Goal: Task Accomplishment & Management: Complete application form

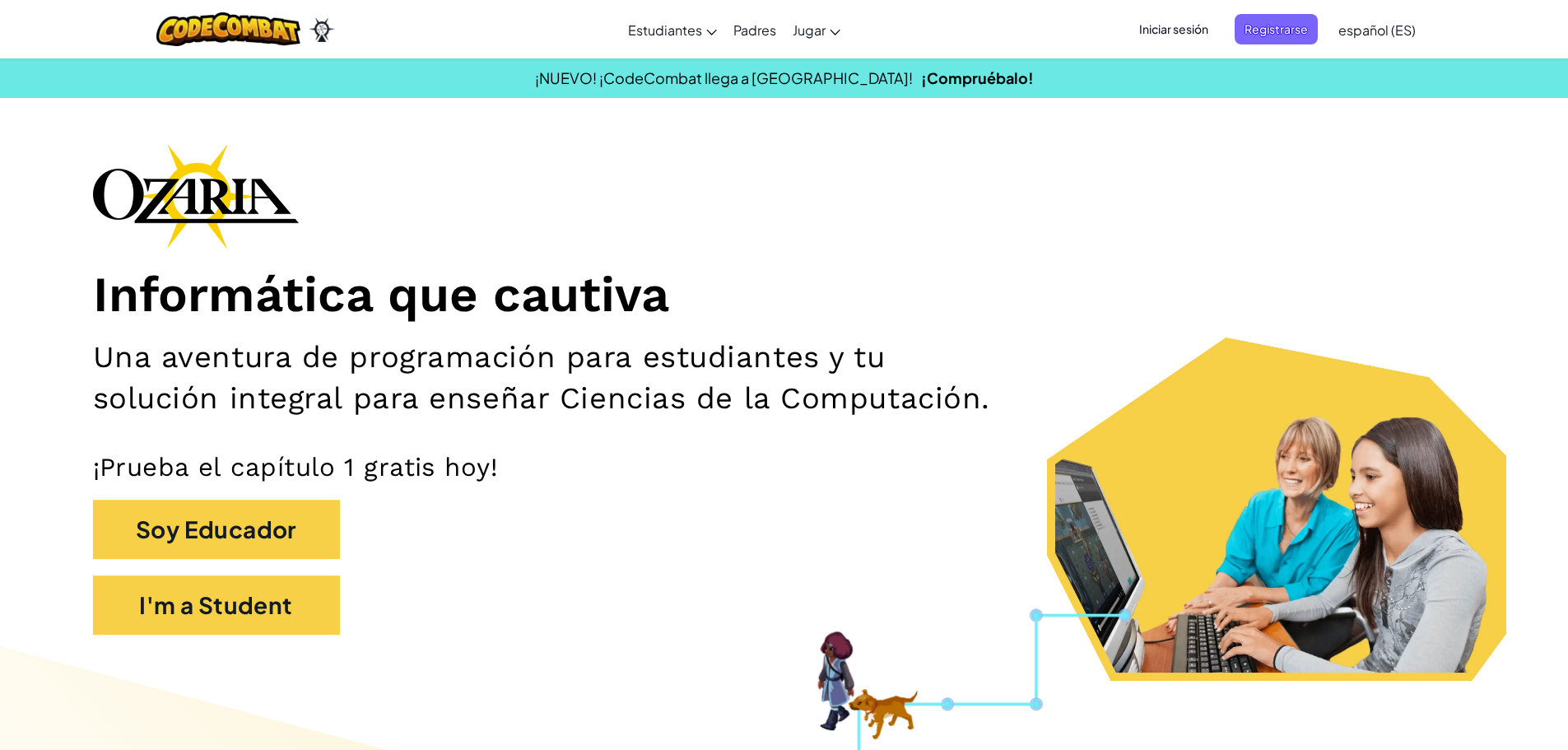
drag, startPoint x: 1055, startPoint y: 250, endPoint x: 1065, endPoint y: 251, distance: 10.0
click at [1057, 251] on div "Informática que cautiva Una aventura de programación para estudiantes y tu solu…" at bounding box center [785, 396] width 1383 height 508
click at [1273, 31] on span "Registrarse" at bounding box center [1276, 29] width 83 height 31
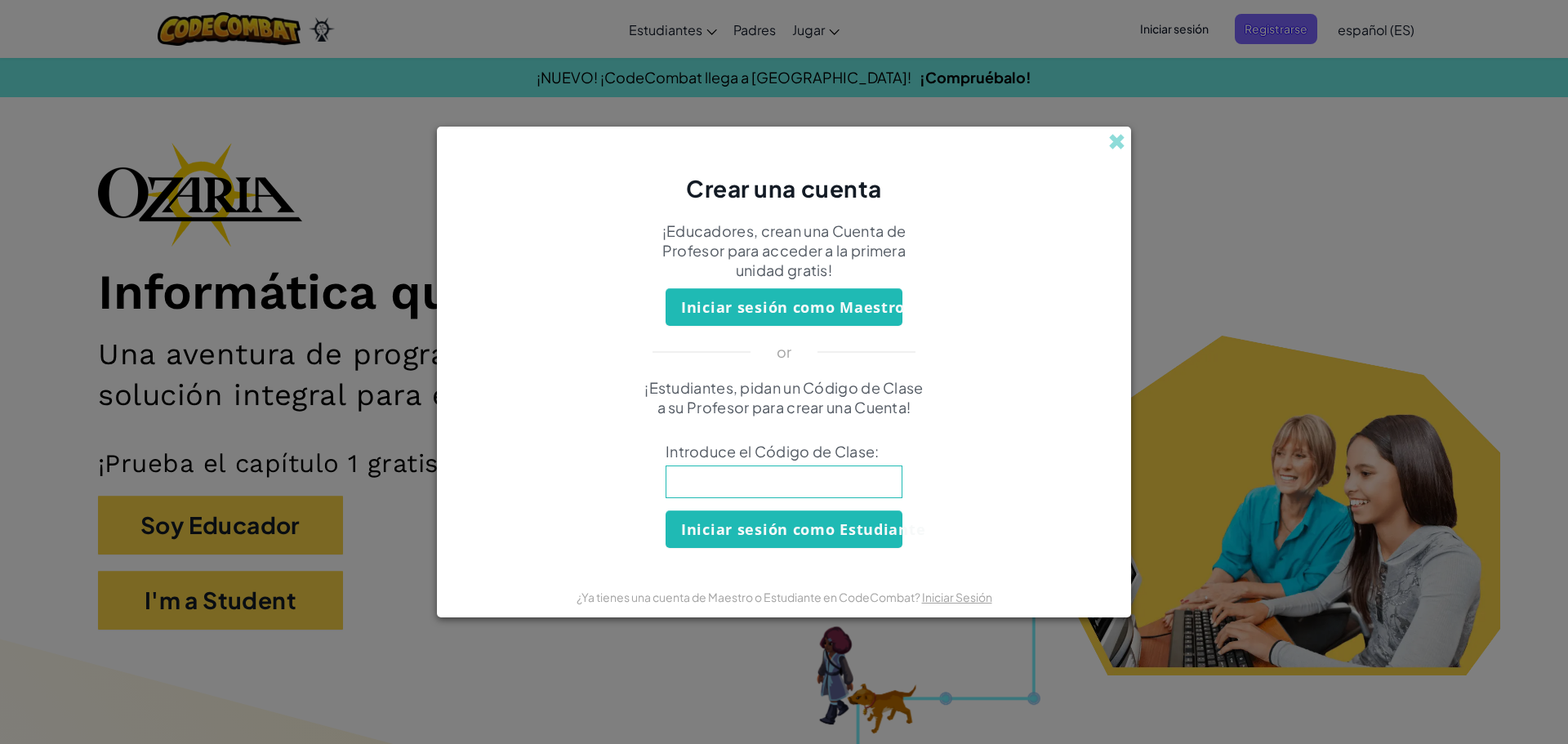
click at [786, 480] on input at bounding box center [784, 482] width 237 height 33
type input "f"
type input "F"
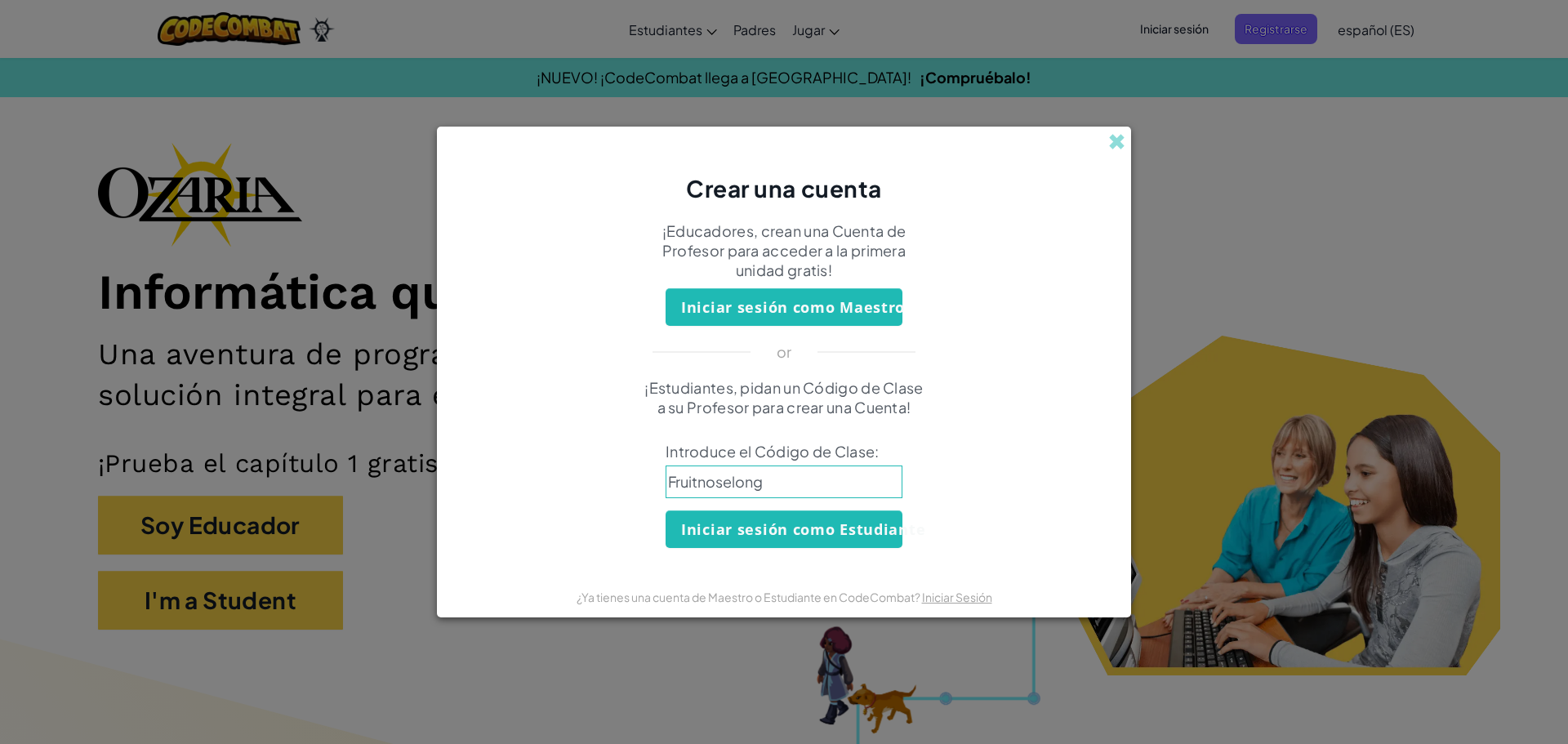
type input "Fruitnoselong"
click at [802, 529] on button "Iniciar sesión como Estudiante" at bounding box center [784, 529] width 237 height 38
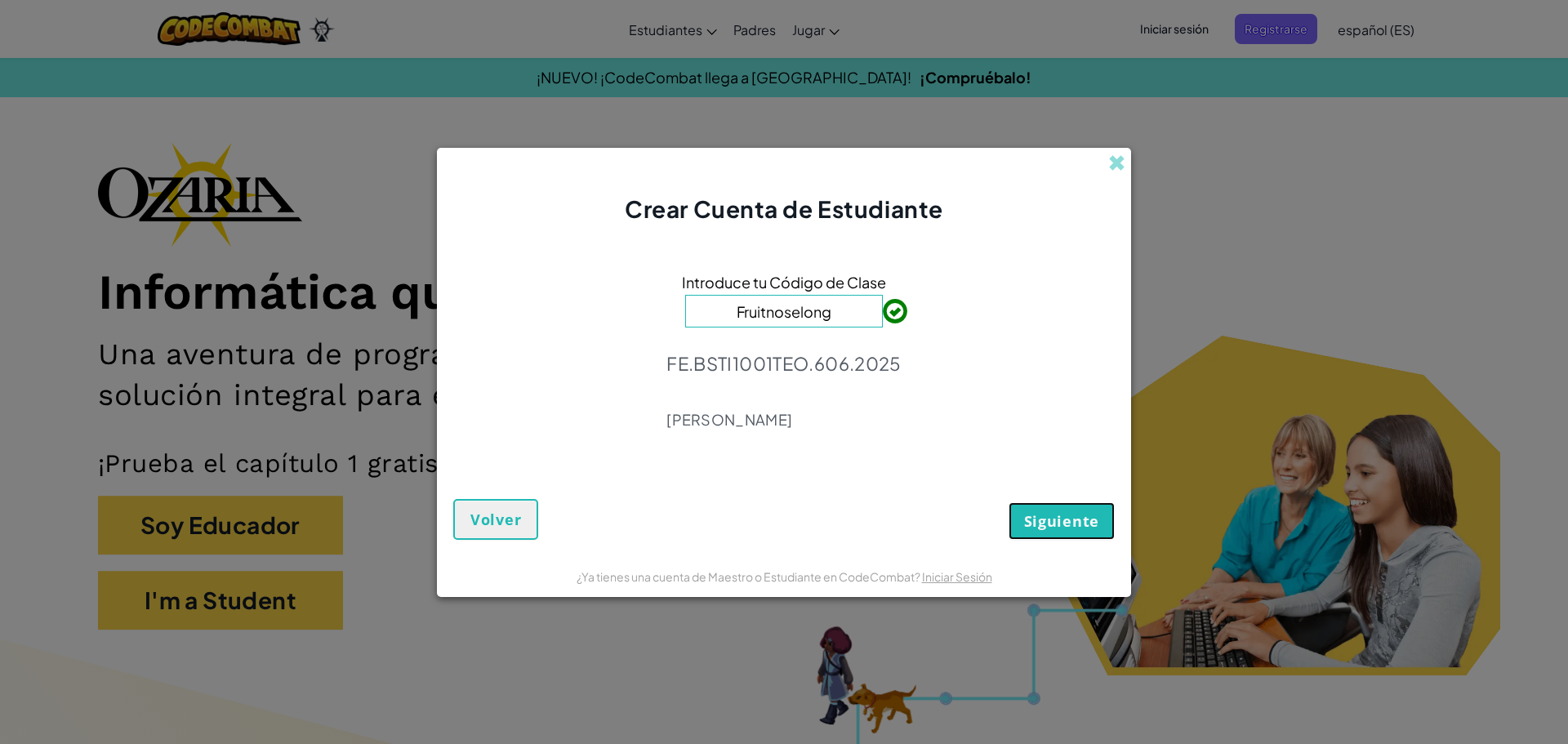
click at [1076, 523] on span "Siguiente" at bounding box center [1061, 521] width 75 height 20
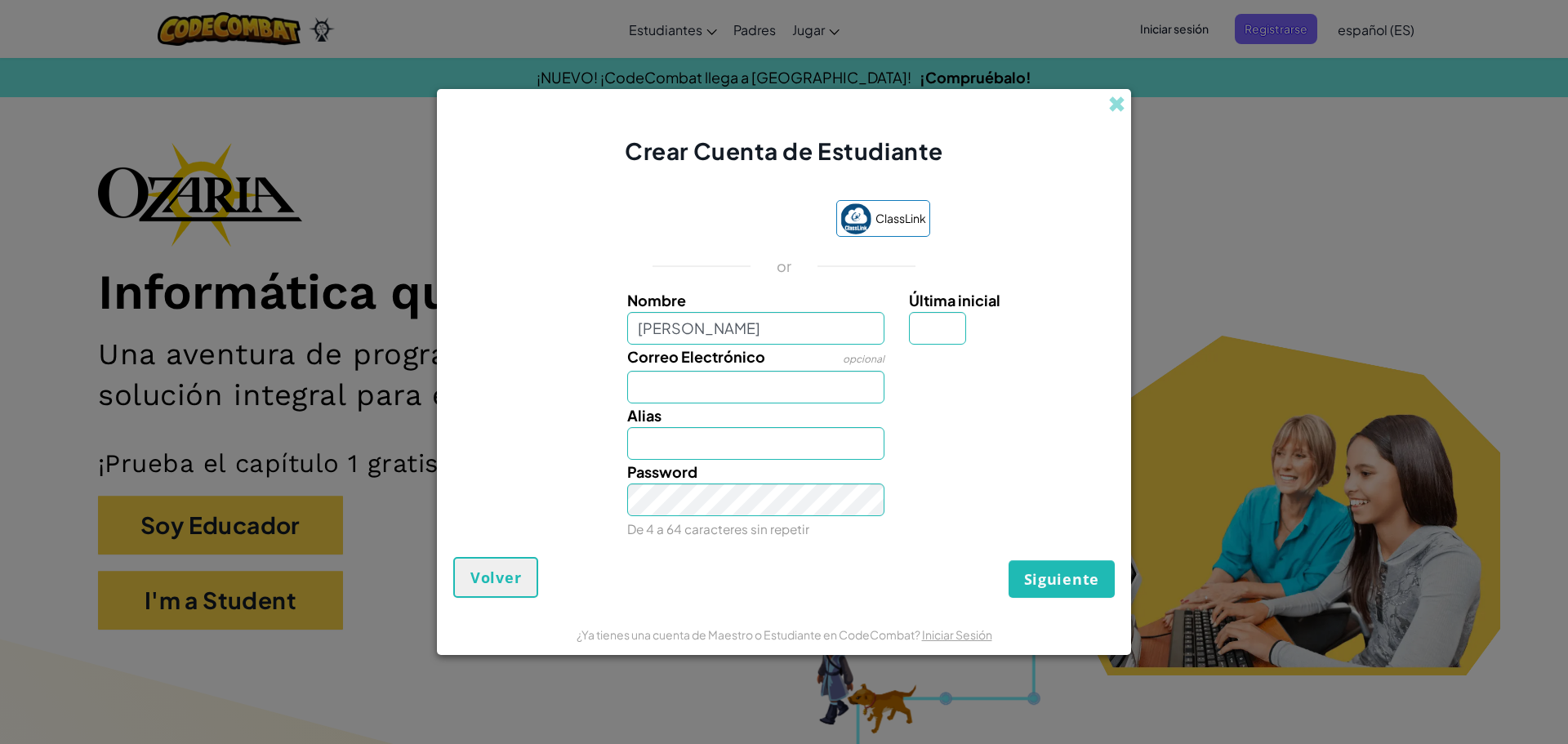
type input "[PERSON_NAME]"
click at [741, 385] on input "Correo Electrónico" at bounding box center [756, 387] width 258 height 33
type input "al07161037"
click at [933, 331] on input "Última inicial" at bounding box center [938, 329] width 57 height 33
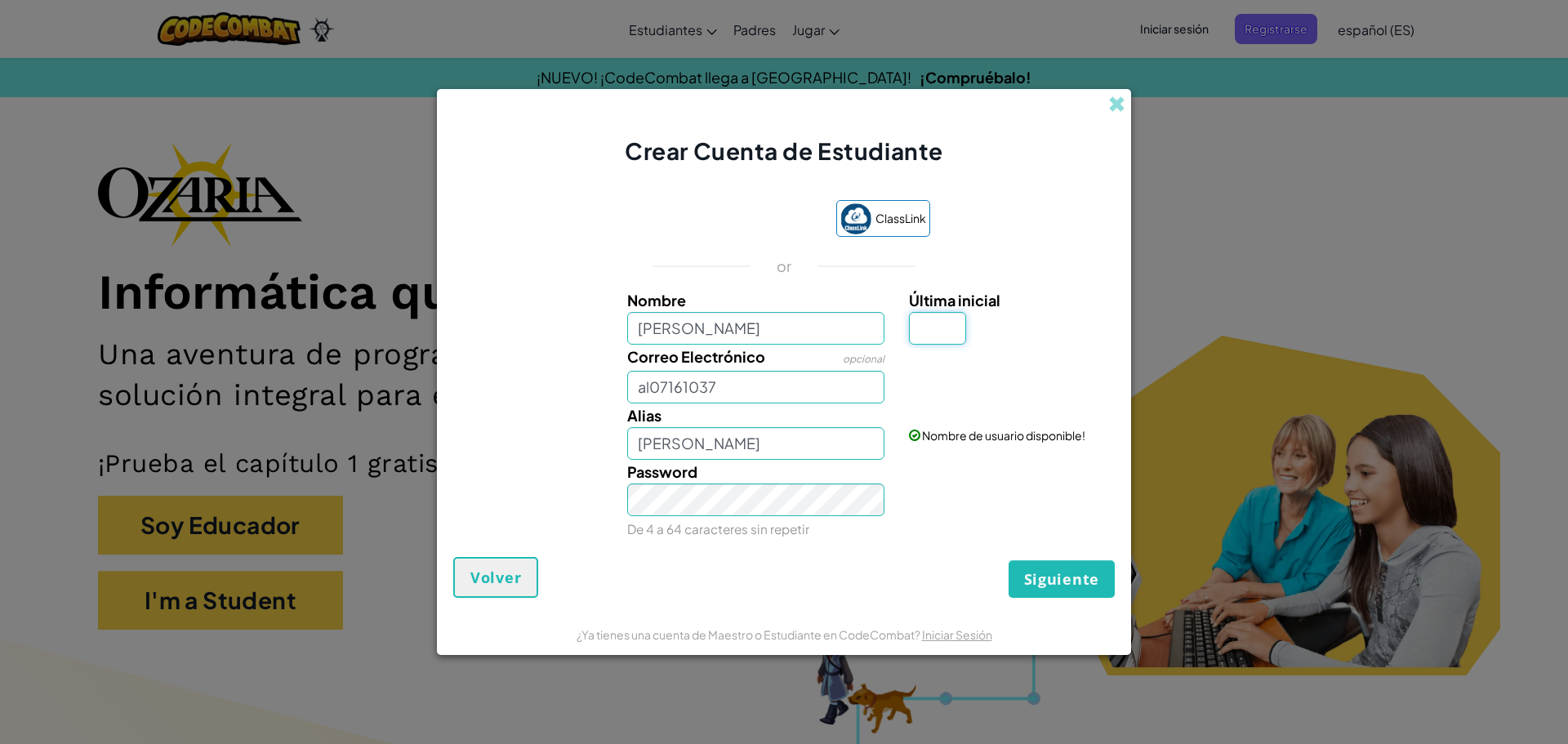
type input "s"
